Goal: Task Accomplishment & Management: Manage account settings

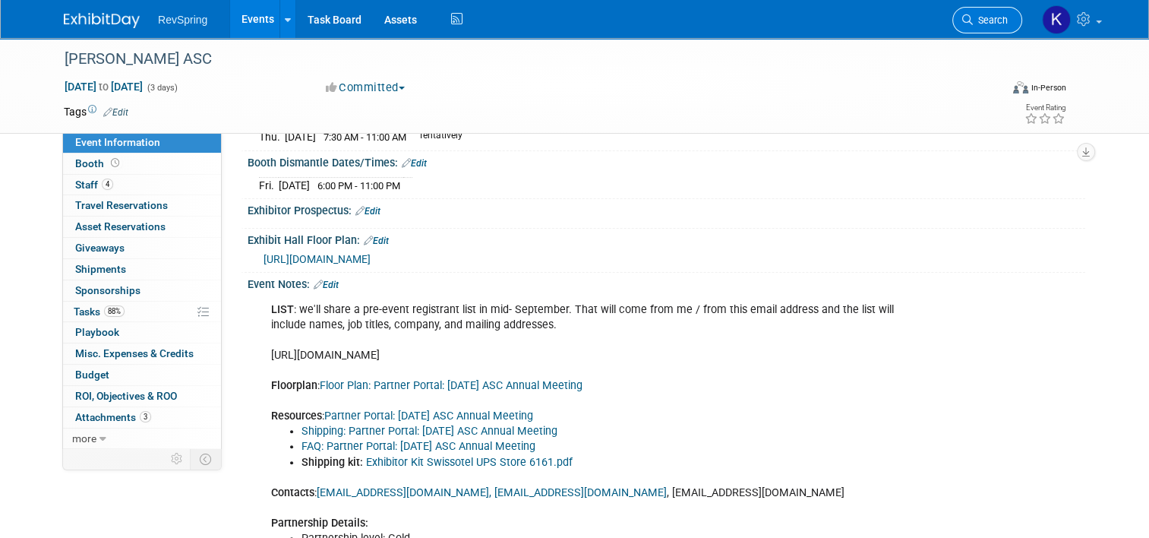
click at [990, 27] on link "Search" at bounding box center [987, 20] width 70 height 27
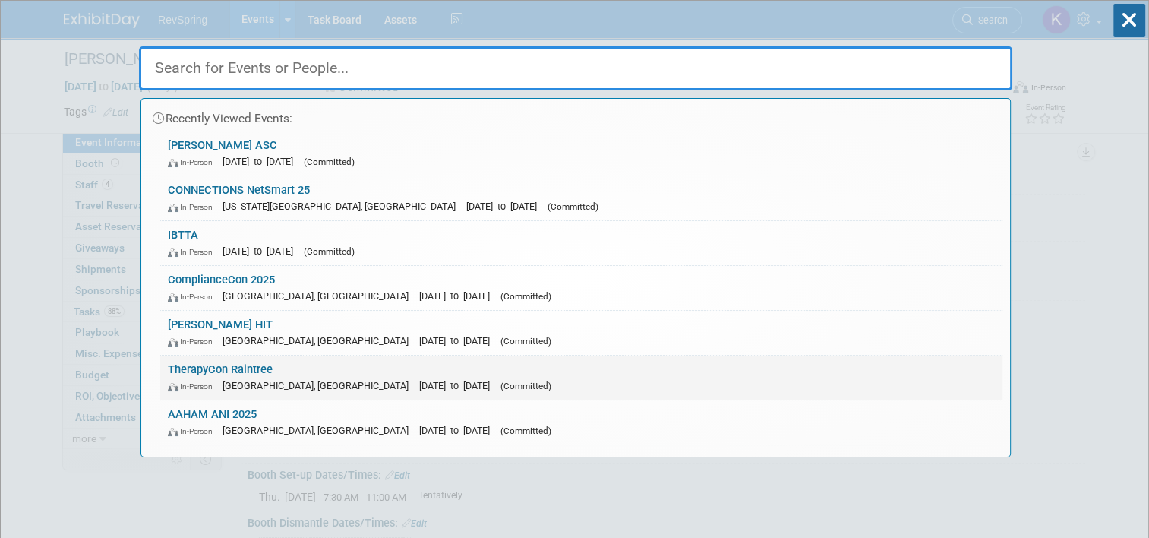
click at [377, 370] on link "TherapyCon Raintree In-Person Phoenix, AZ Sep 24, 2025 to Sep 26, 2025 (Committ…" at bounding box center [581, 377] width 842 height 44
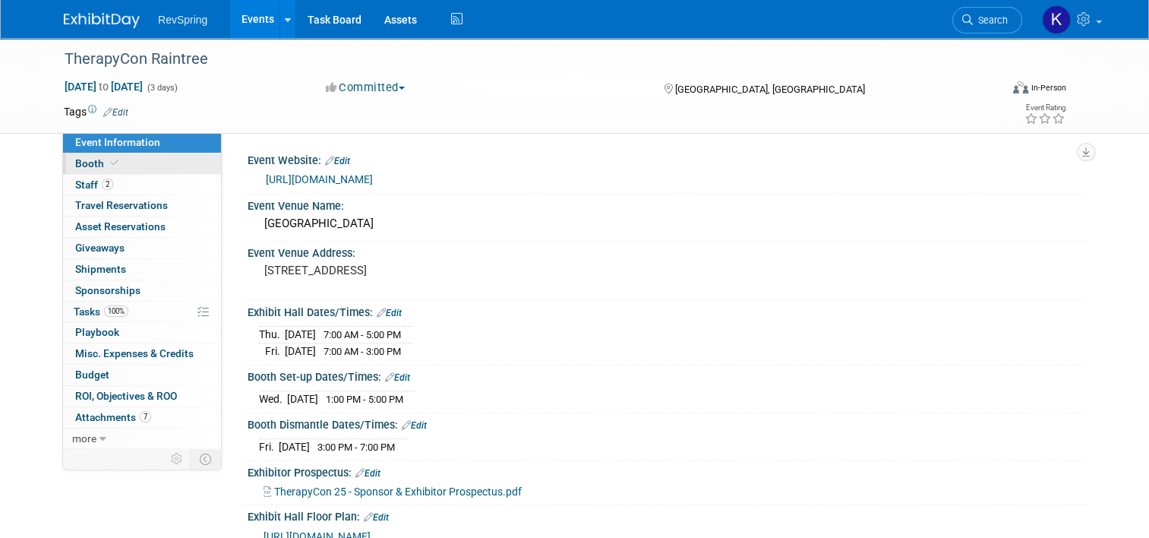
click at [147, 164] on link "Booth" at bounding box center [142, 163] width 158 height 21
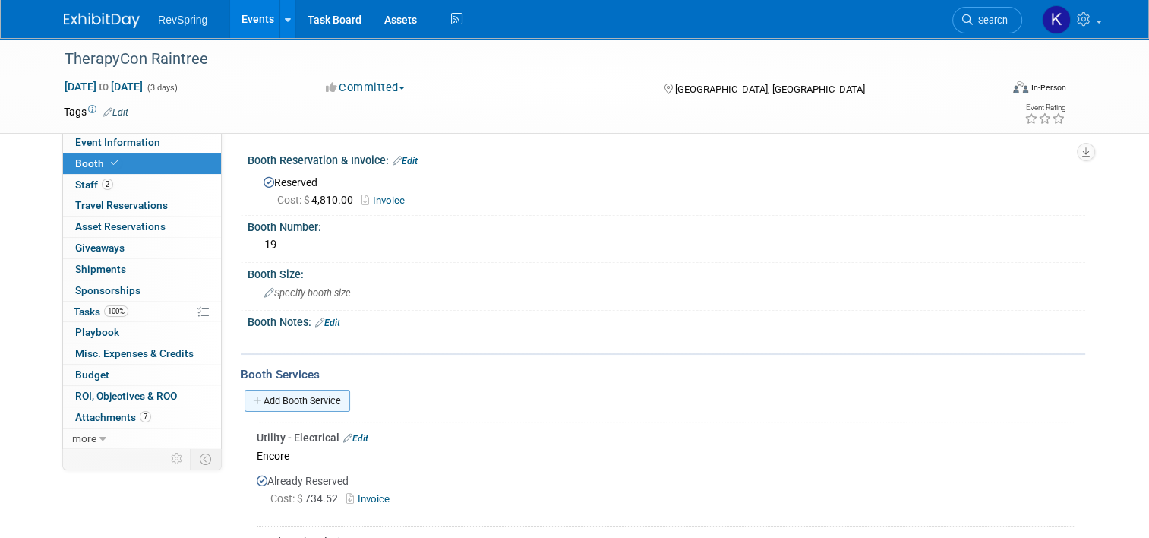
click at [301, 403] on link "Add Booth Service" at bounding box center [297, 401] width 106 height 22
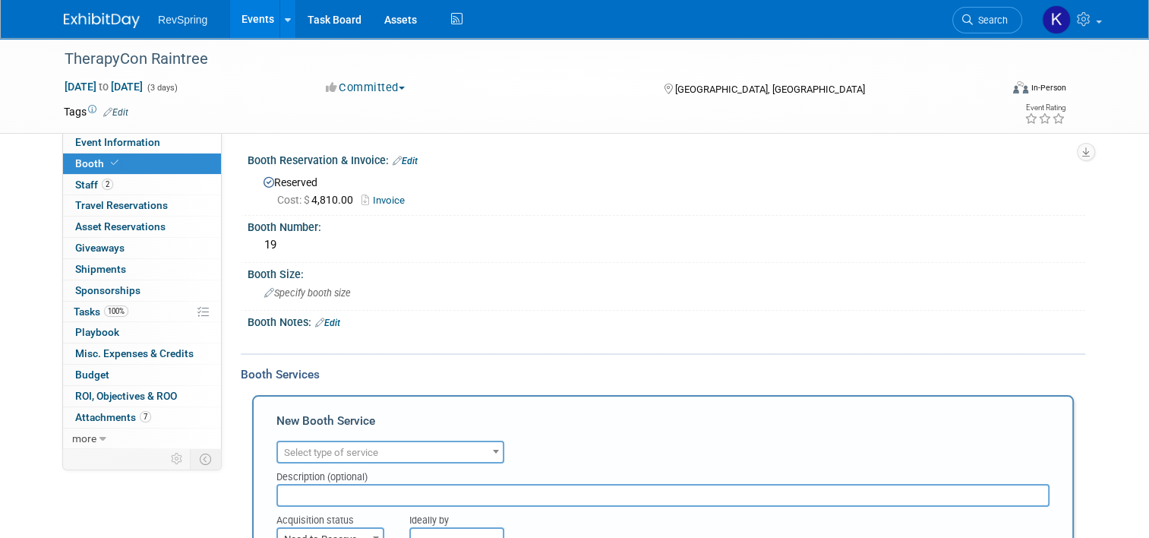
click at [352, 459] on span "Select type of service" at bounding box center [390, 452] width 225 height 21
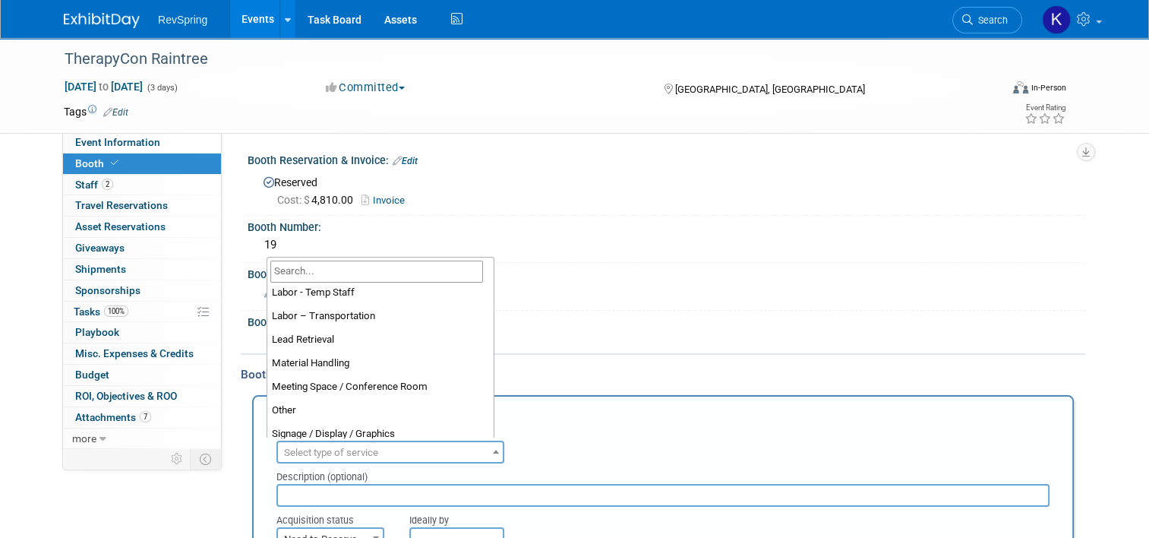
scroll to position [296, 0]
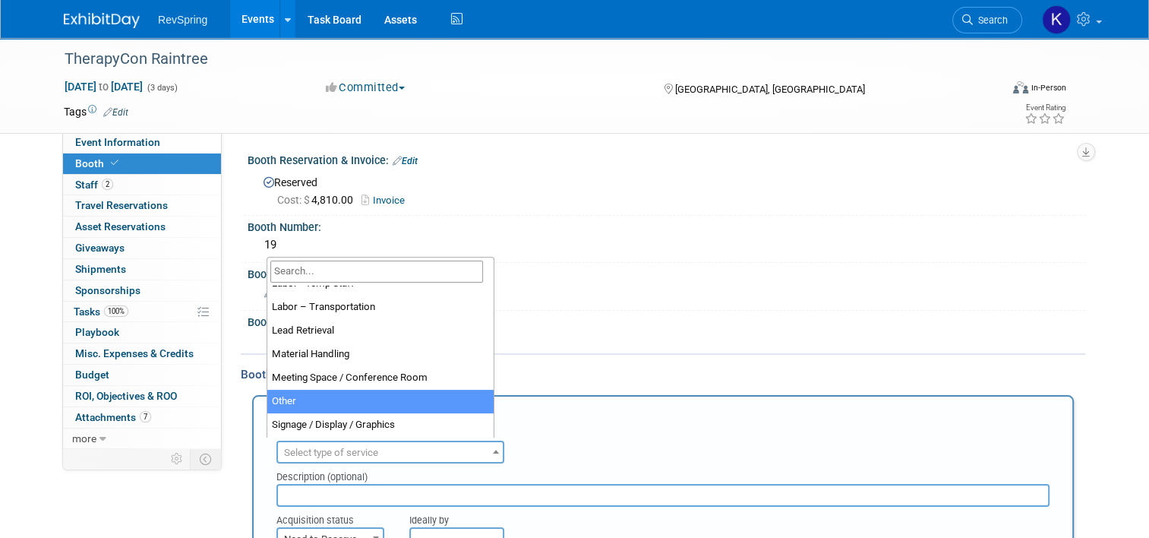
select select "1"
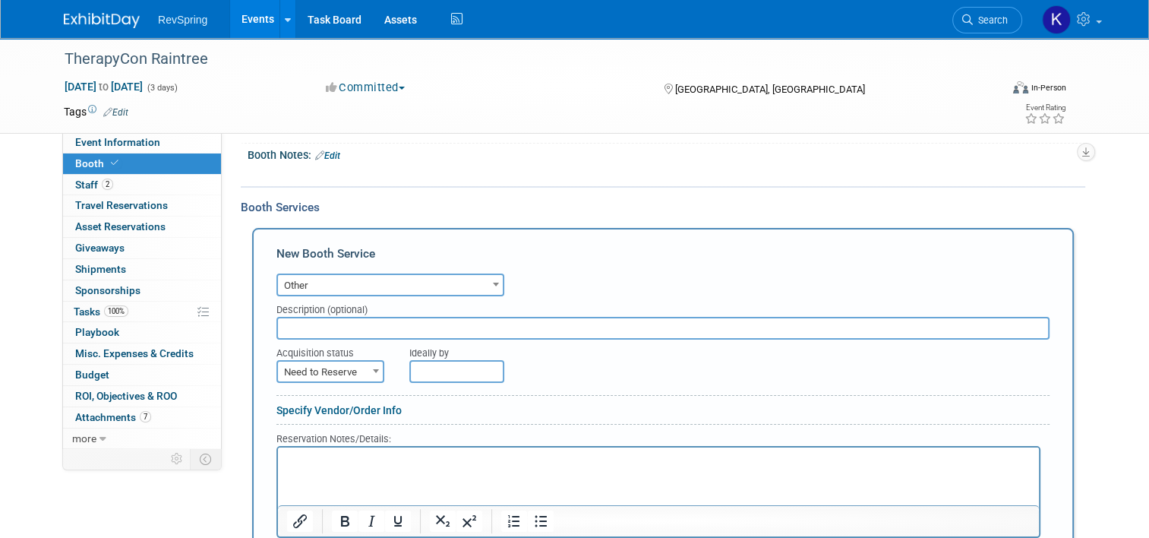
scroll to position [166, 0]
click at [339, 328] on input "text" at bounding box center [662, 328] width 773 height 23
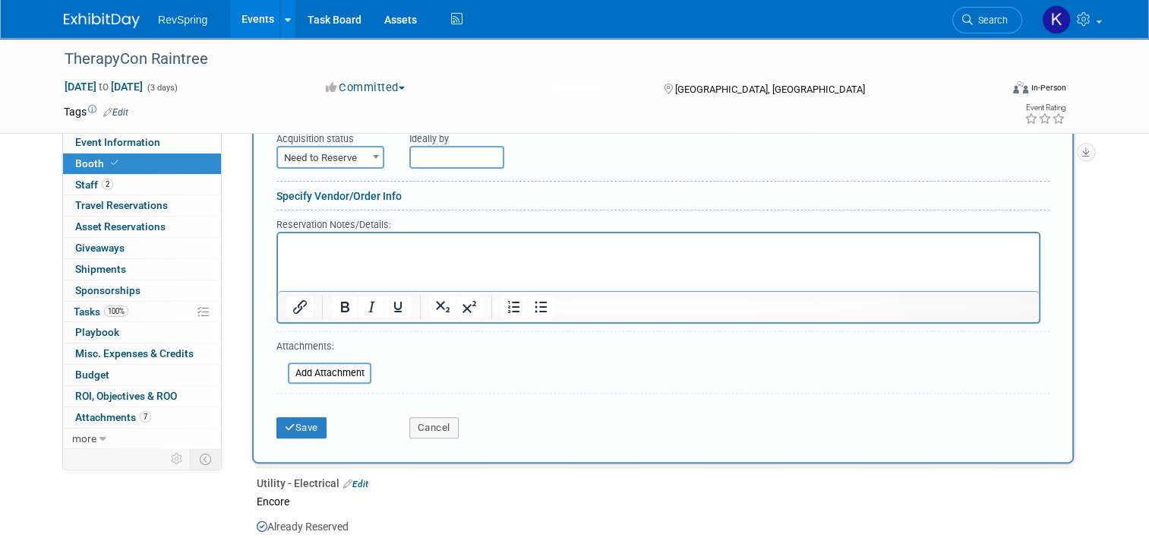
scroll to position [389, 0]
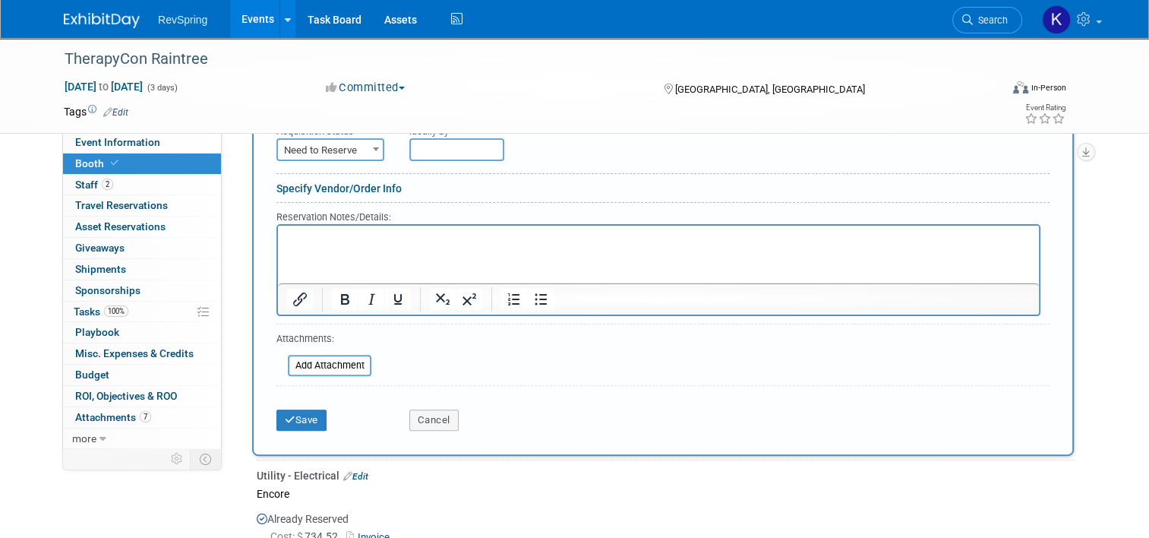
type input "Handouts"
click at [361, 157] on form "Audio / Video Carpet / Flooring Catering / Food / Beverage Floral / Decorative …" at bounding box center [662, 243] width 773 height 390
click at [357, 152] on span "Need to Reserve" at bounding box center [330, 150] width 105 height 21
select select "2"
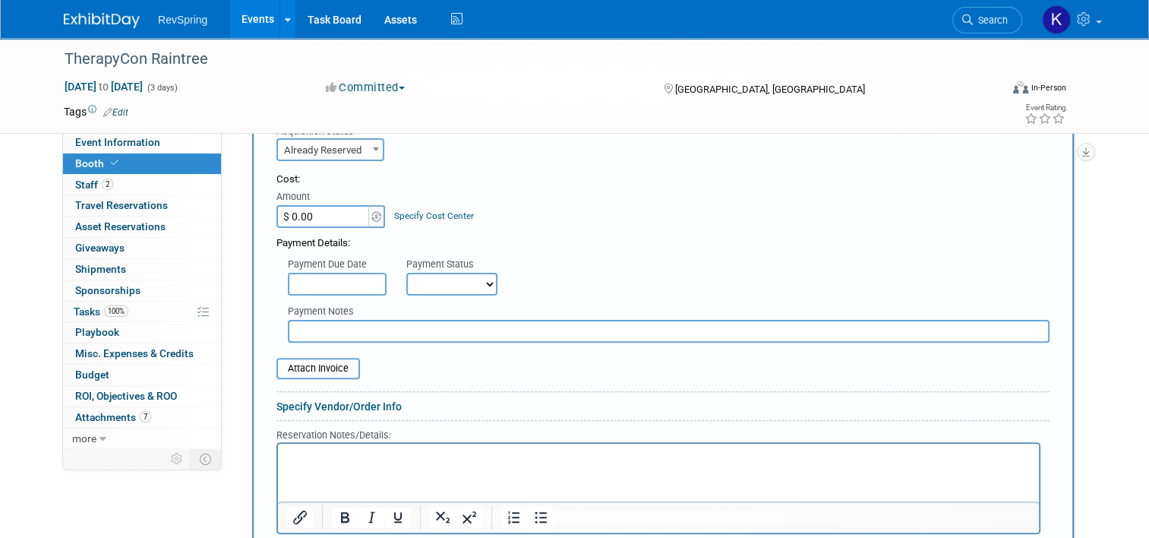
click at [323, 213] on input "$ 0.00" at bounding box center [323, 216] width 95 height 23
type input "$ 87.66"
click at [298, 362] on input "file" at bounding box center [268, 368] width 181 height 18
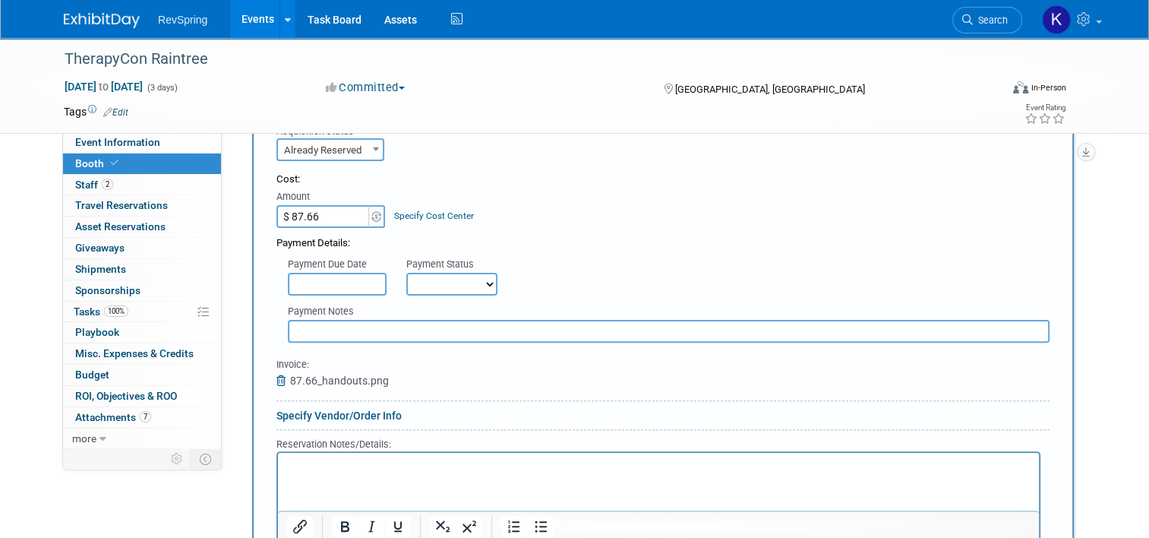
scroll to position [595, 0]
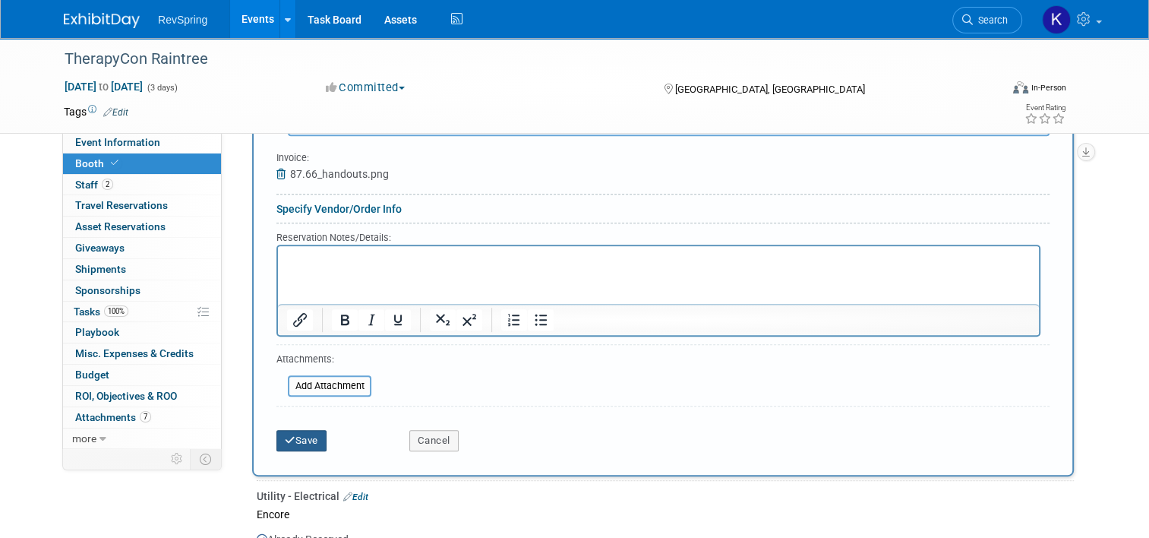
click at [298, 430] on button "Save" at bounding box center [301, 440] width 50 height 21
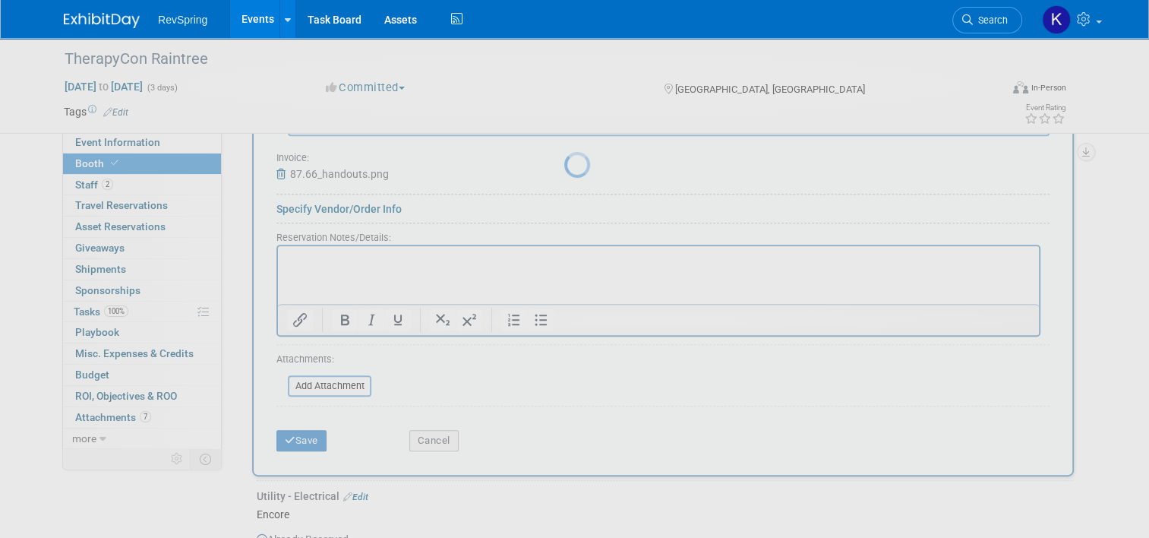
scroll to position [396, 0]
